Goal: Task Accomplishment & Management: Manage account settings

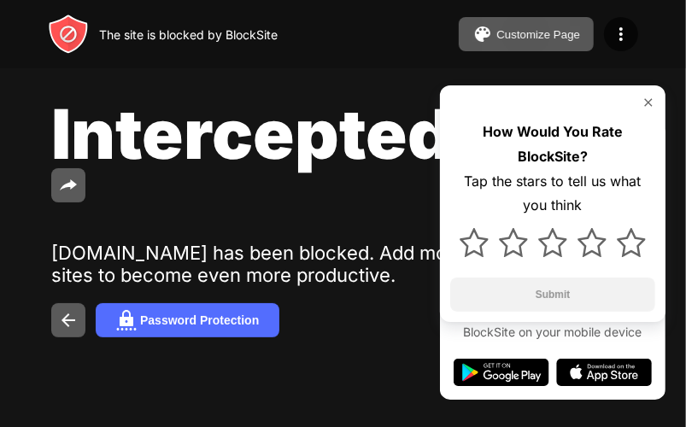
click at [650, 103] on img at bounding box center [649, 103] width 14 height 14
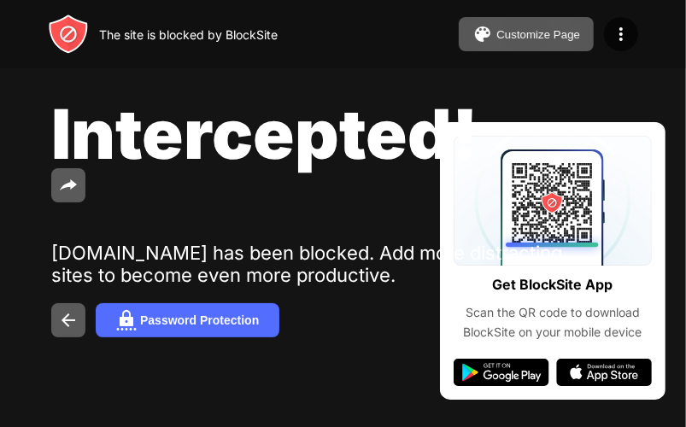
click at [349, 373] on div "Intercepted! in.mail.yahoo.com has been blocked. Add more distracting sites to …" at bounding box center [343, 215] width 686 height 430
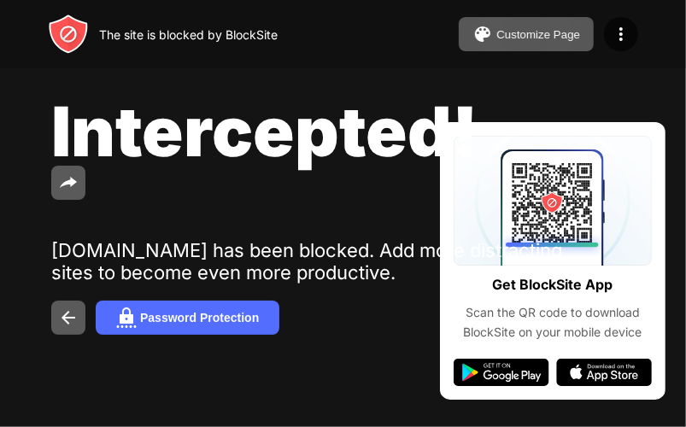
scroll to position [4, 0]
click at [397, 367] on div "Intercepted! in.mail.yahoo.com has been blocked. Add more distracting sites to …" at bounding box center [343, 212] width 686 height 430
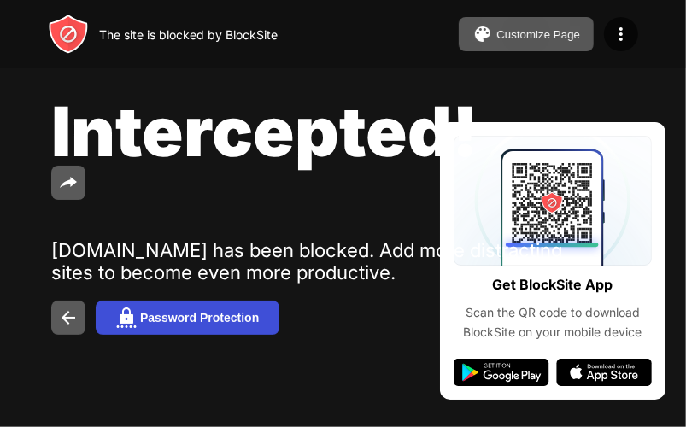
click at [267, 326] on button "Password Protection" at bounding box center [188, 318] width 184 height 34
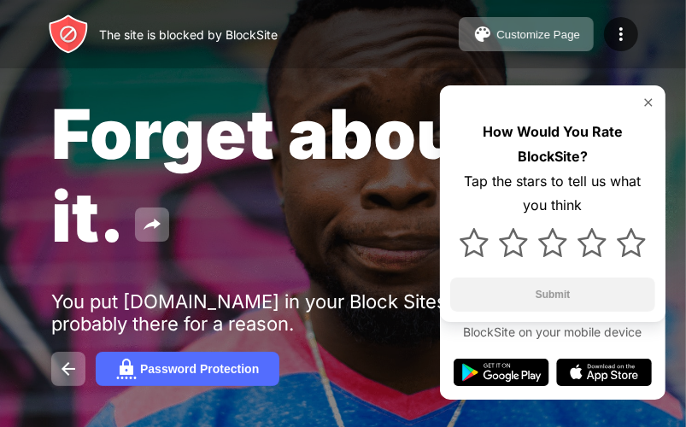
click at [649, 103] on img at bounding box center [649, 103] width 14 height 14
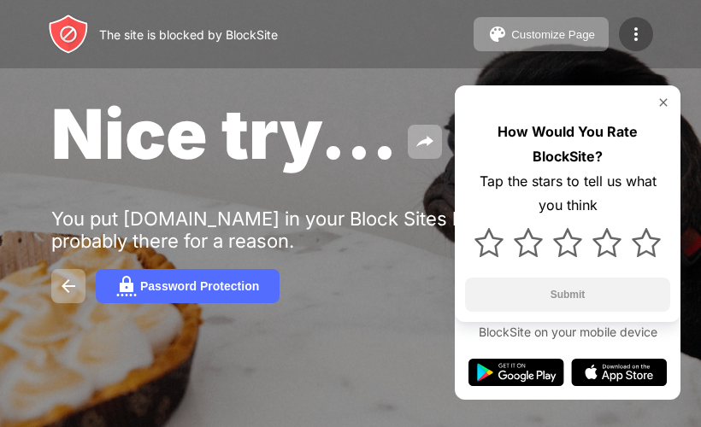
click at [638, 33] on img at bounding box center [636, 34] width 21 height 21
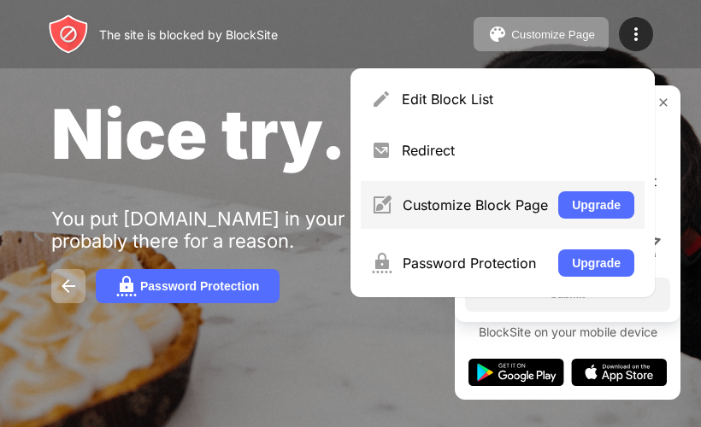
click at [453, 214] on div "Customize Block Page" at bounding box center [475, 205] width 145 height 17
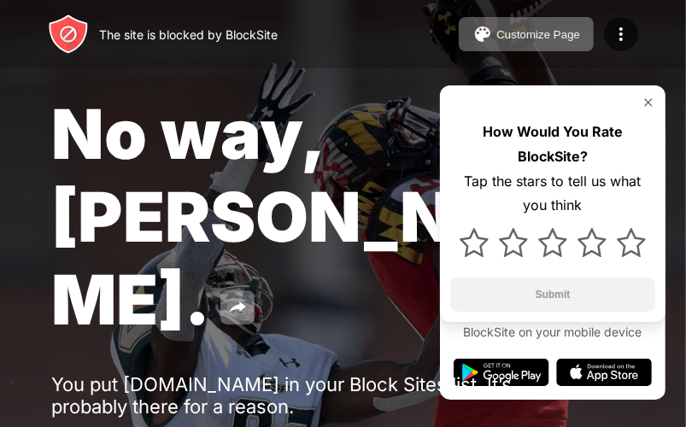
click at [622, 33] on img at bounding box center [621, 34] width 21 height 21
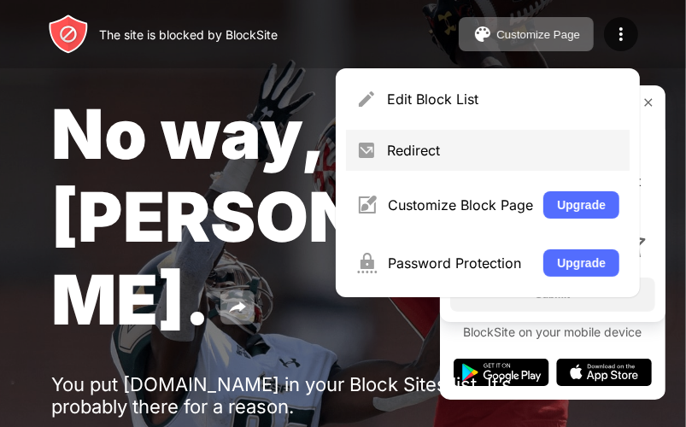
click at [387, 149] on div "Redirect" at bounding box center [503, 150] width 232 height 17
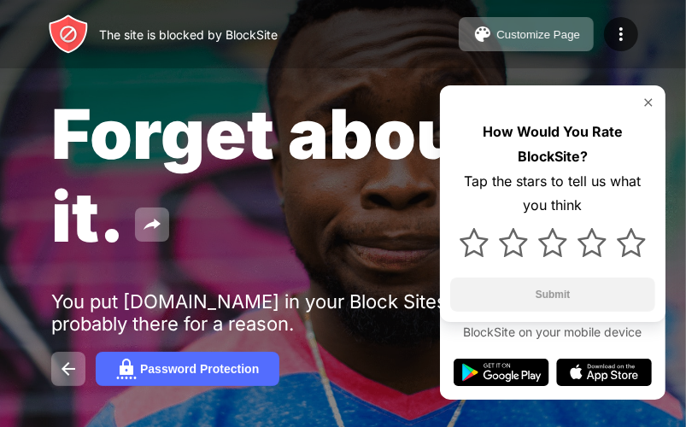
click at [650, 104] on img at bounding box center [649, 103] width 14 height 14
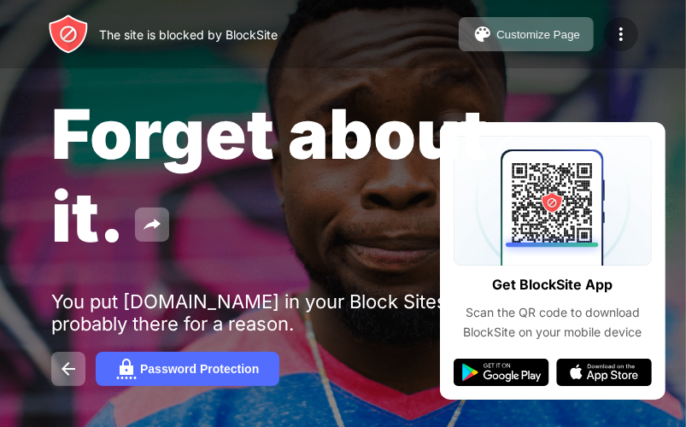
click at [619, 42] on img at bounding box center [621, 34] width 21 height 21
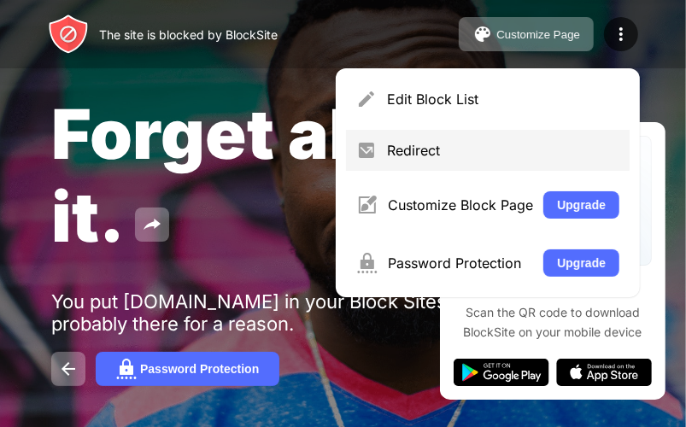
click at [387, 159] on div "Redirect" at bounding box center [503, 150] width 232 height 17
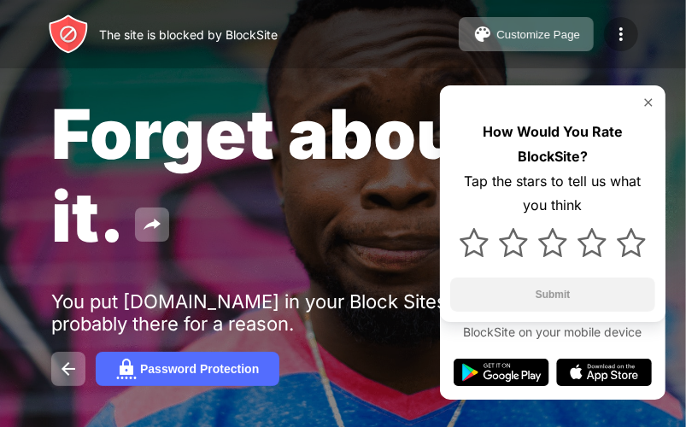
click at [620, 34] on img at bounding box center [621, 34] width 21 height 21
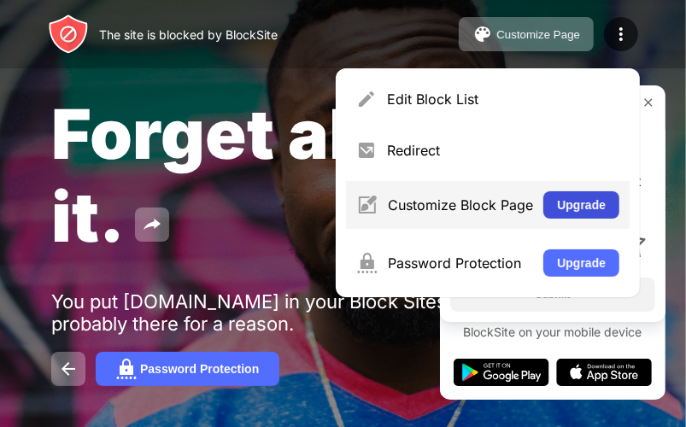
click at [603, 219] on button "Upgrade" at bounding box center [582, 204] width 76 height 27
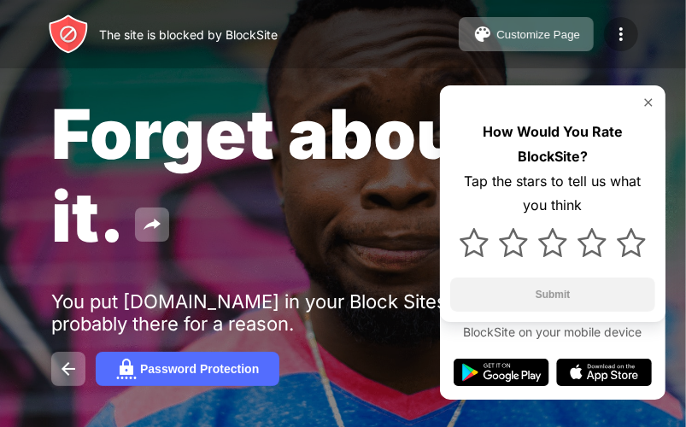
click at [618, 35] on img at bounding box center [621, 34] width 21 height 21
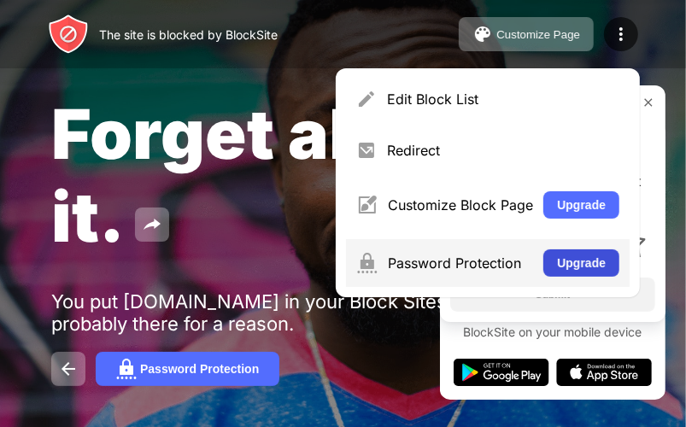
click at [558, 277] on button "Upgrade" at bounding box center [582, 263] width 76 height 27
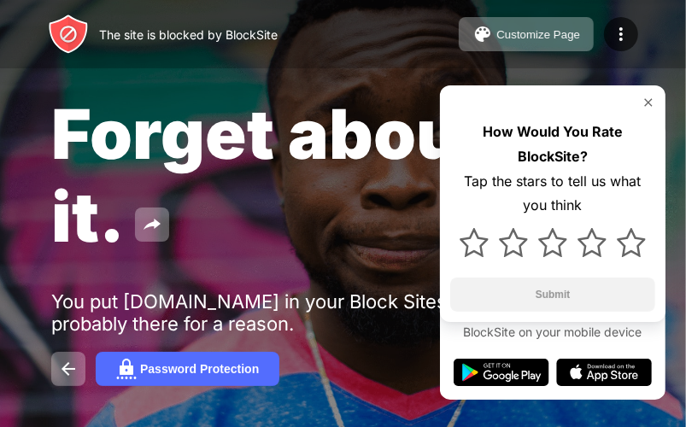
drag, startPoint x: 646, startPoint y: 215, endPoint x: 663, endPoint y: 205, distance: 19.5
click at [659, 187] on div "How Would You Rate BlockSite? Tap the stars to tell us what you think Submit" at bounding box center [553, 203] width 226 height 237
click at [157, 229] on img at bounding box center [152, 225] width 21 height 21
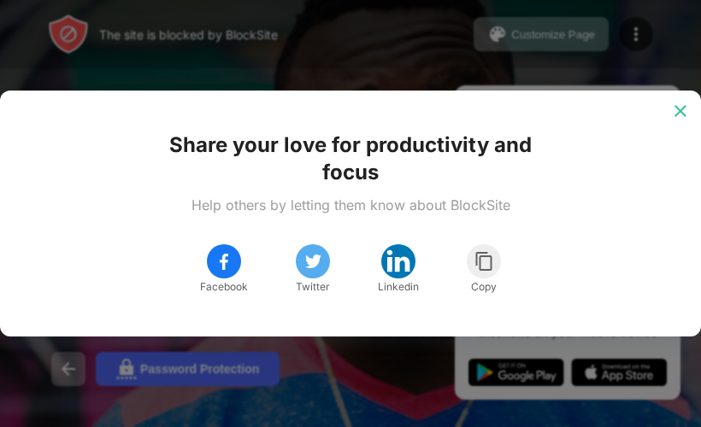
click at [687, 108] on img at bounding box center [680, 111] width 17 height 17
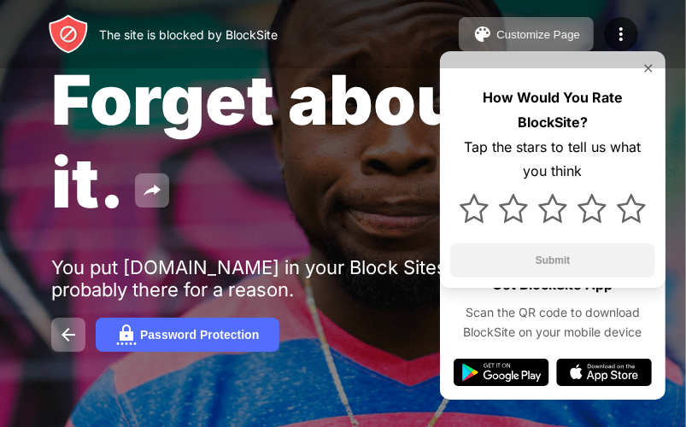
scroll to position [53, 0]
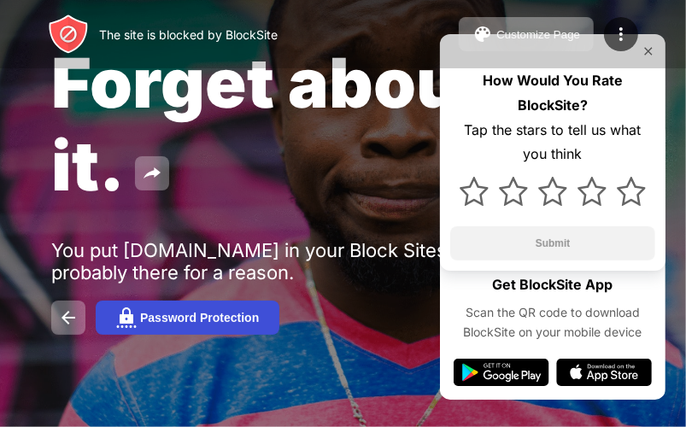
click at [184, 320] on div "Password Protection" at bounding box center [199, 318] width 119 height 14
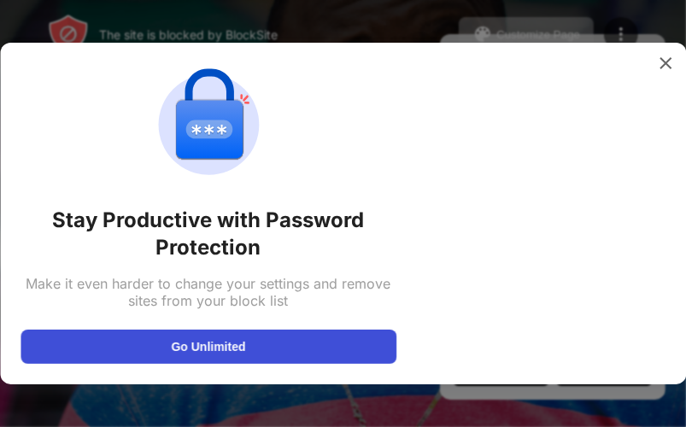
click at [204, 338] on button "Go Unlimited" at bounding box center [209, 347] width 376 height 34
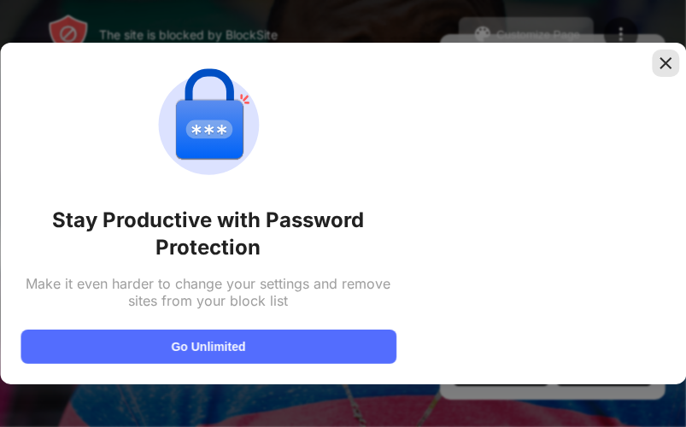
click at [661, 68] on img at bounding box center [665, 63] width 17 height 17
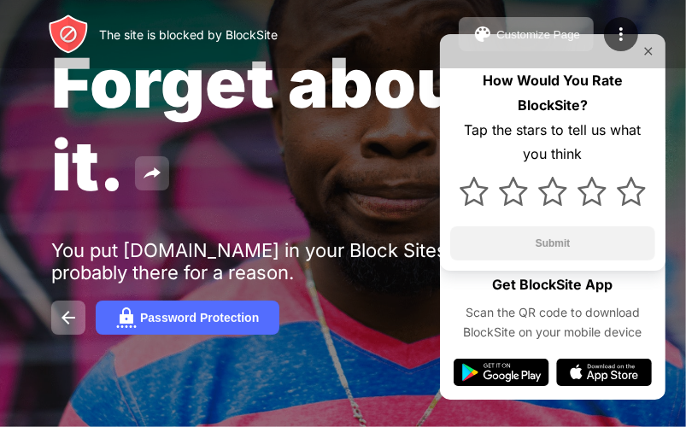
click at [153, 167] on img at bounding box center [152, 173] width 21 height 21
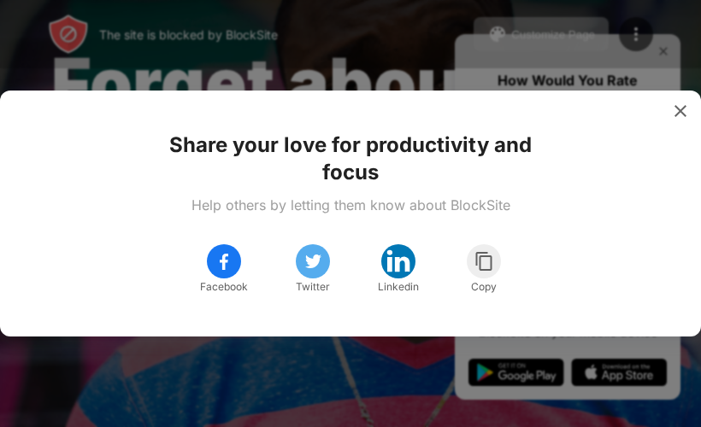
click at [495, 266] on img at bounding box center [483, 261] width 21 height 21
click at [675, 116] on img at bounding box center [680, 111] width 17 height 17
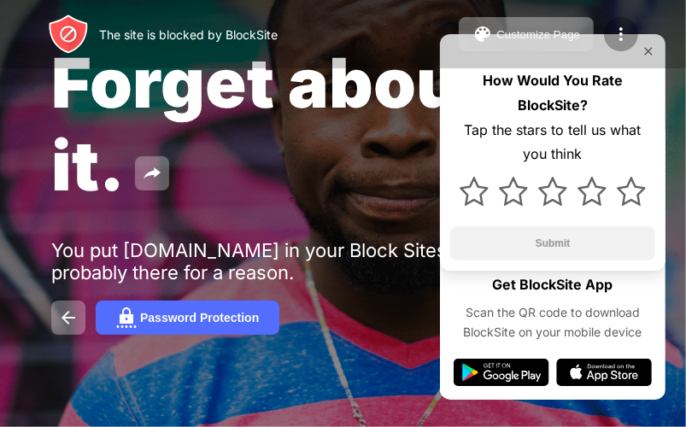
click at [619, 38] on img at bounding box center [621, 34] width 21 height 21
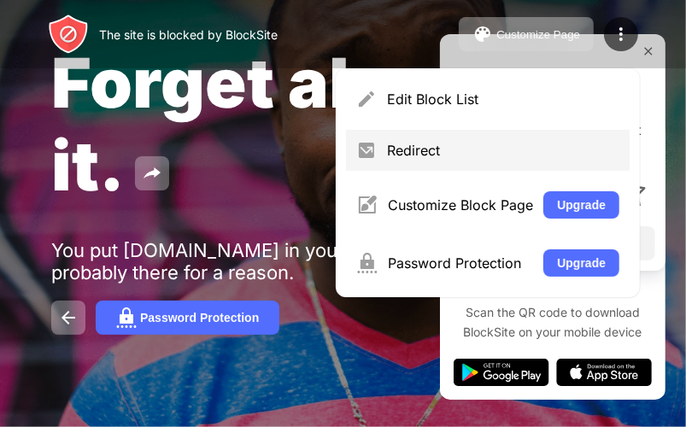
click at [387, 155] on div "Redirect" at bounding box center [503, 150] width 232 height 17
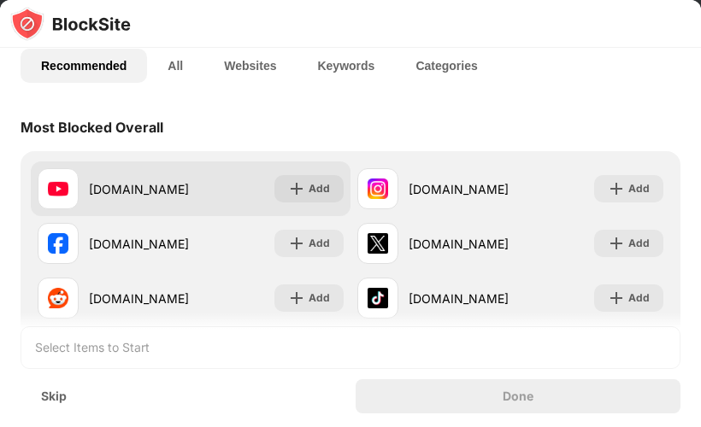
scroll to position [171, 0]
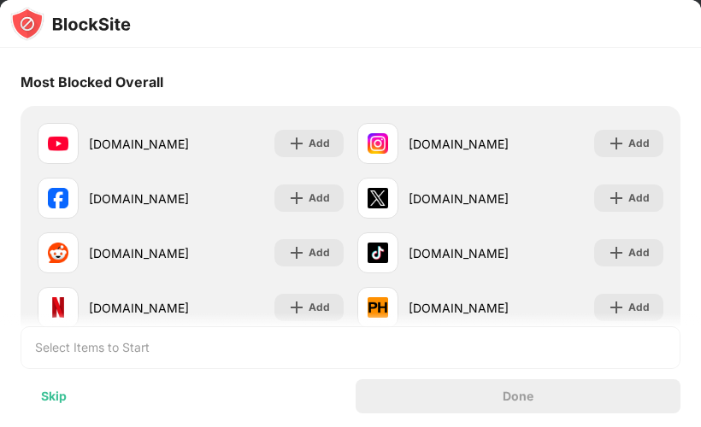
click at [49, 397] on div "Skip" at bounding box center [54, 397] width 26 height 14
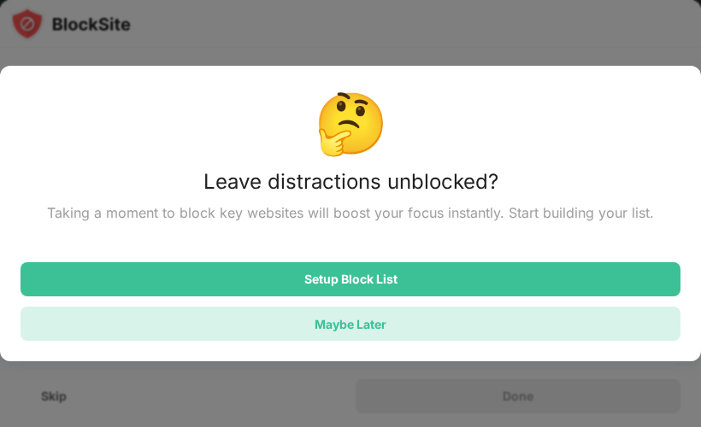
click at [344, 332] on div "Maybe Later" at bounding box center [351, 324] width 72 height 15
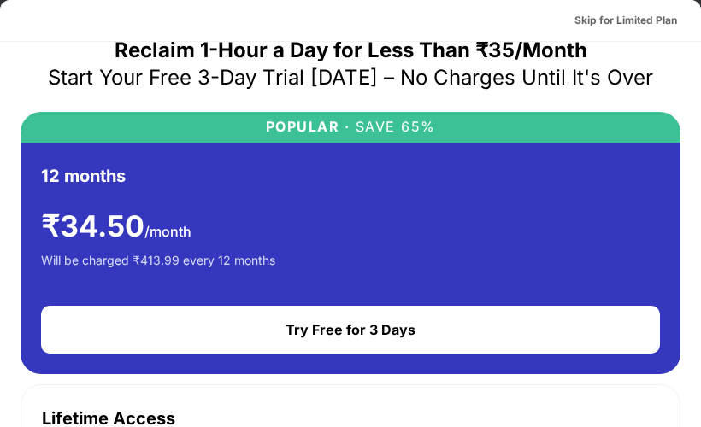
scroll to position [0, 0]
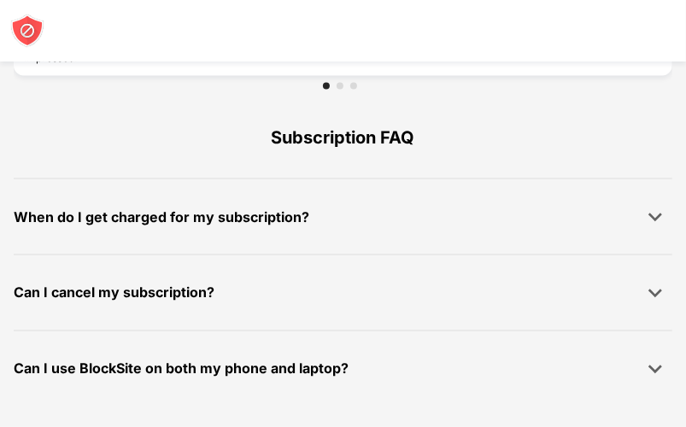
scroll to position [1502, 0]
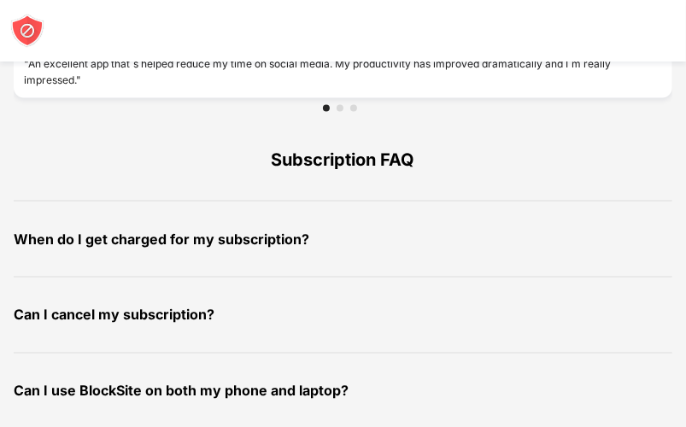
scroll to position [1502, 0]
